Goal: Check status

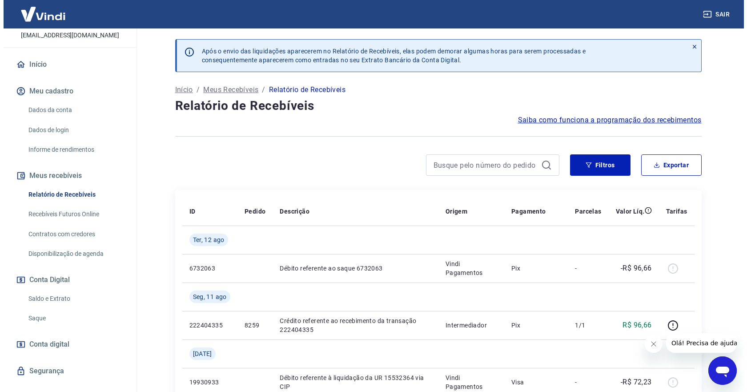
scroll to position [72, 0]
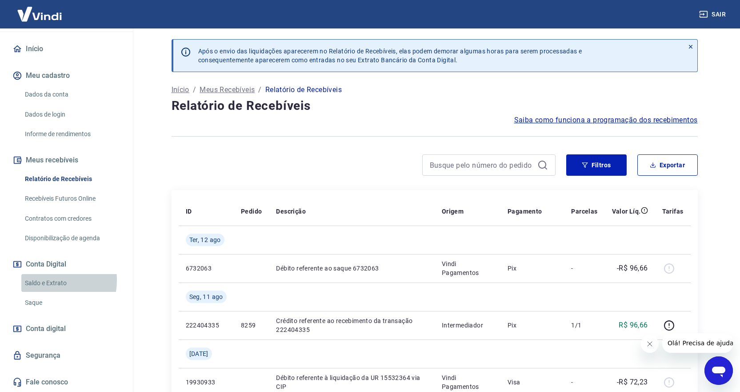
click at [44, 280] on link "Saldo e Extrato" at bounding box center [71, 283] width 101 height 18
